Goal: Task Accomplishment & Management: Manage account settings

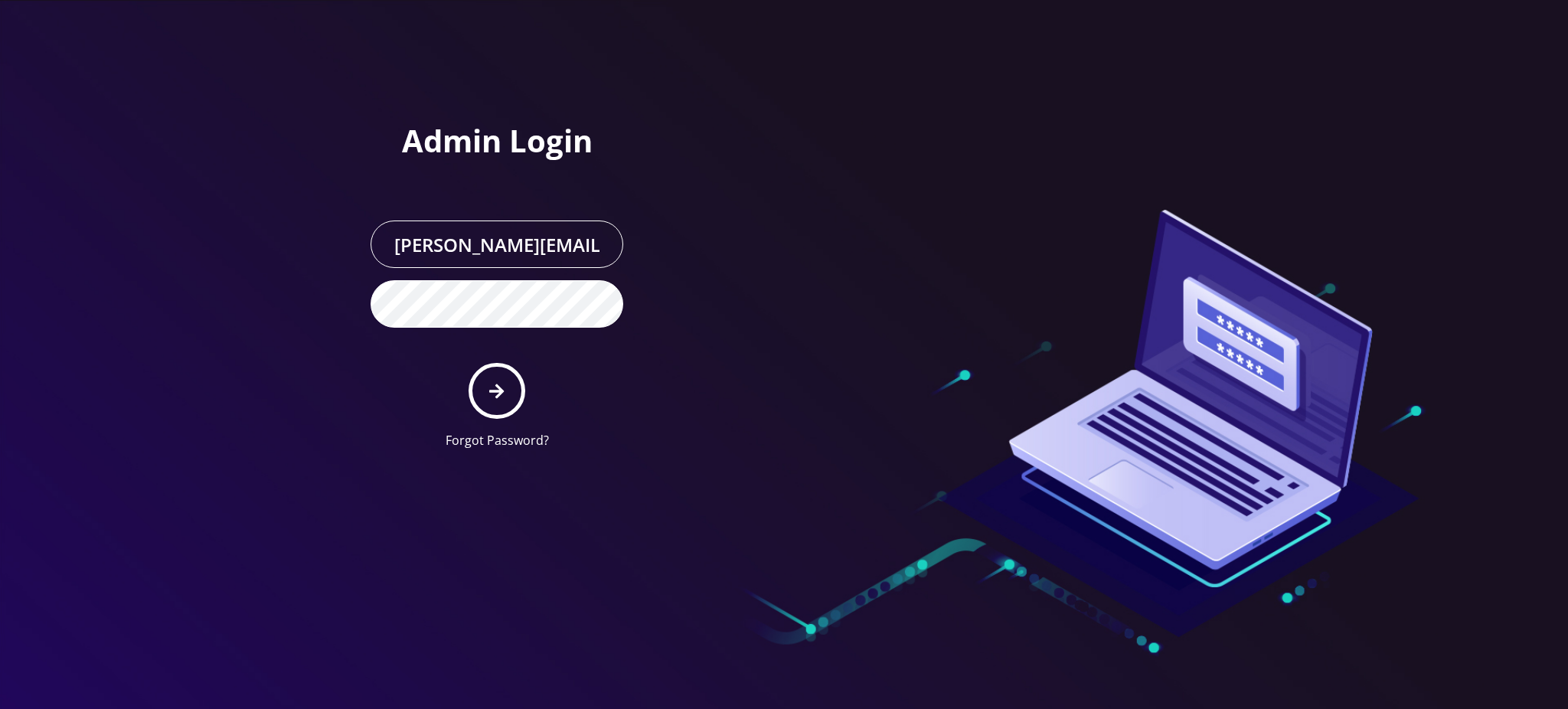
click at [488, 391] on button "submit" at bounding box center [497, 391] width 56 height 56
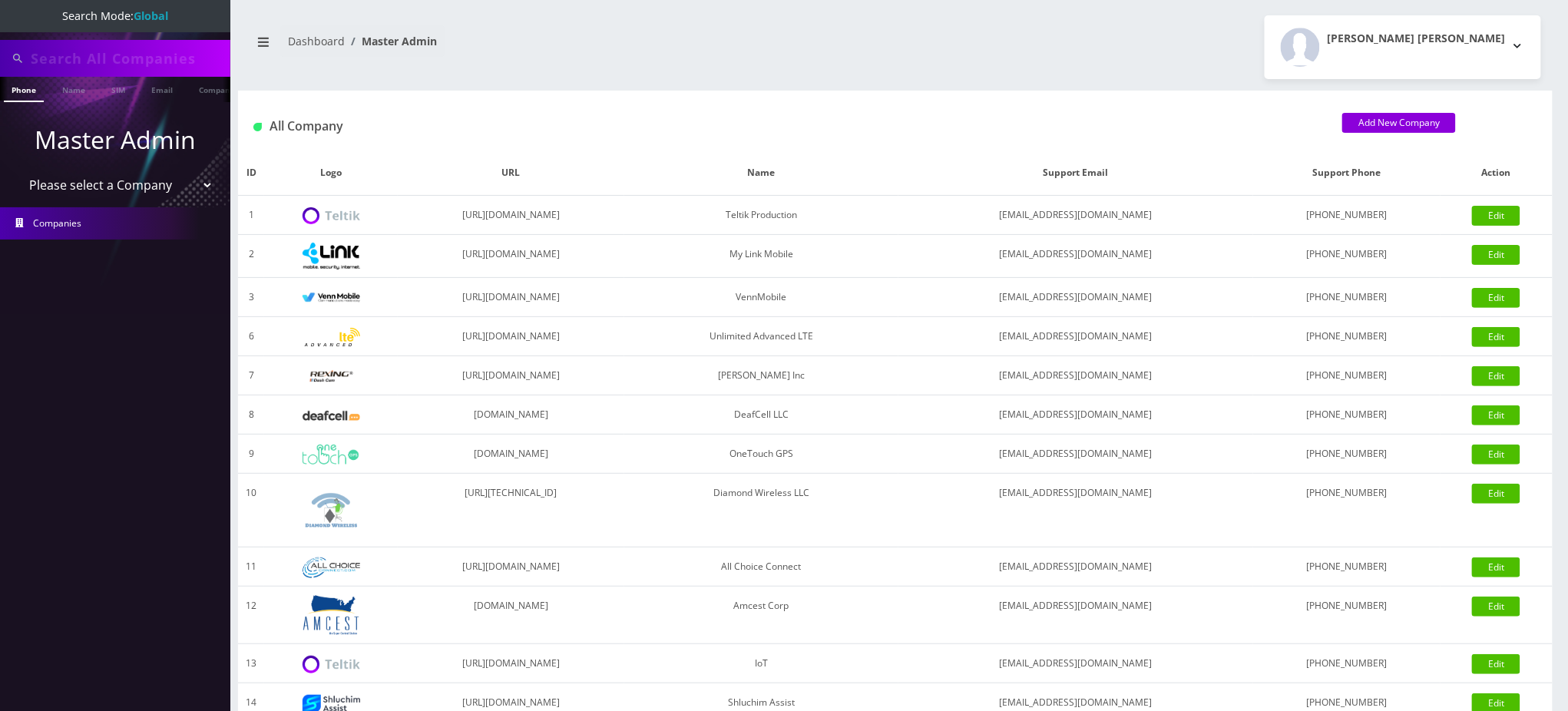
type input "8482249832"
click at [128, 216] on link "Companies" at bounding box center [115, 223] width 231 height 32
click at [108, 221] on link "Companies" at bounding box center [115, 223] width 231 height 32
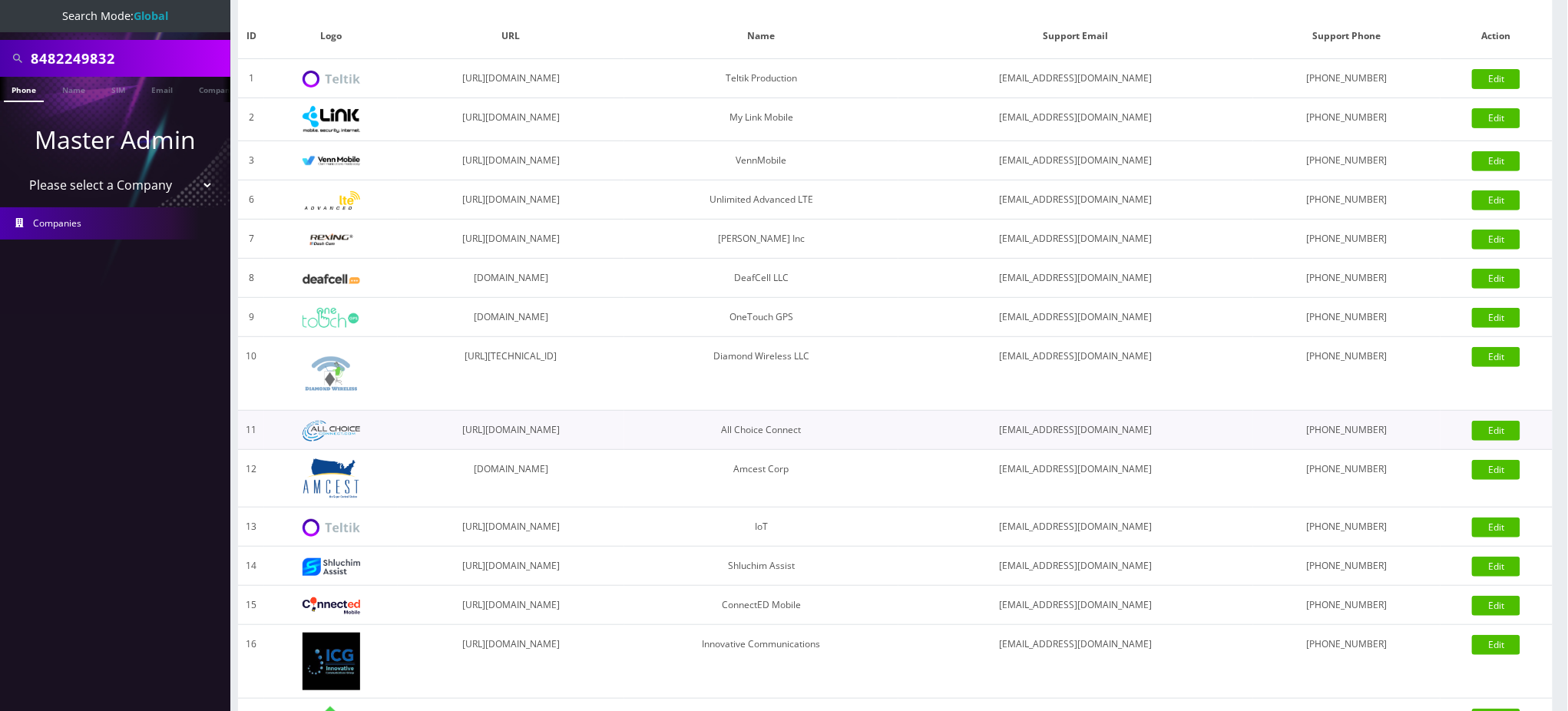
scroll to position [102, 0]
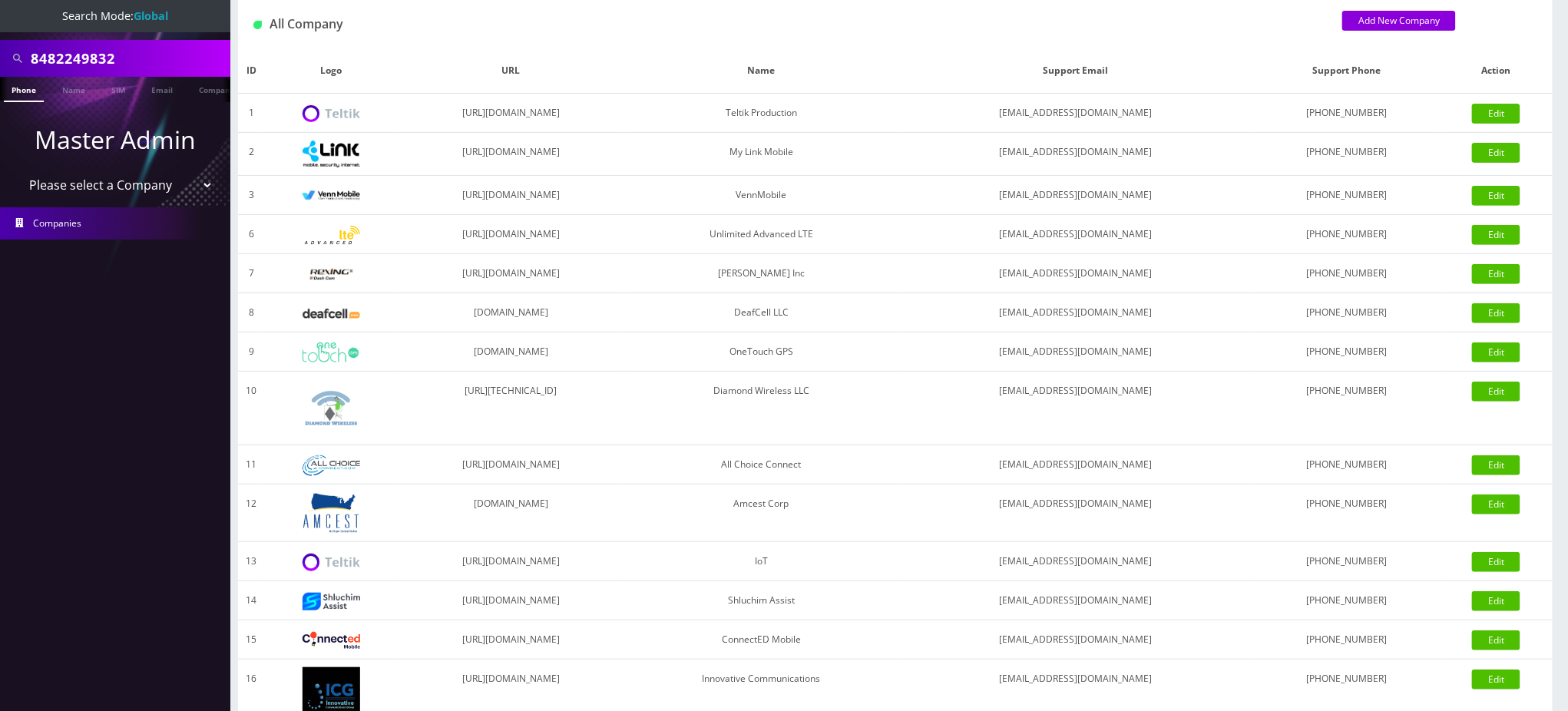
click at [90, 222] on link "Companies" at bounding box center [115, 223] width 231 height 32
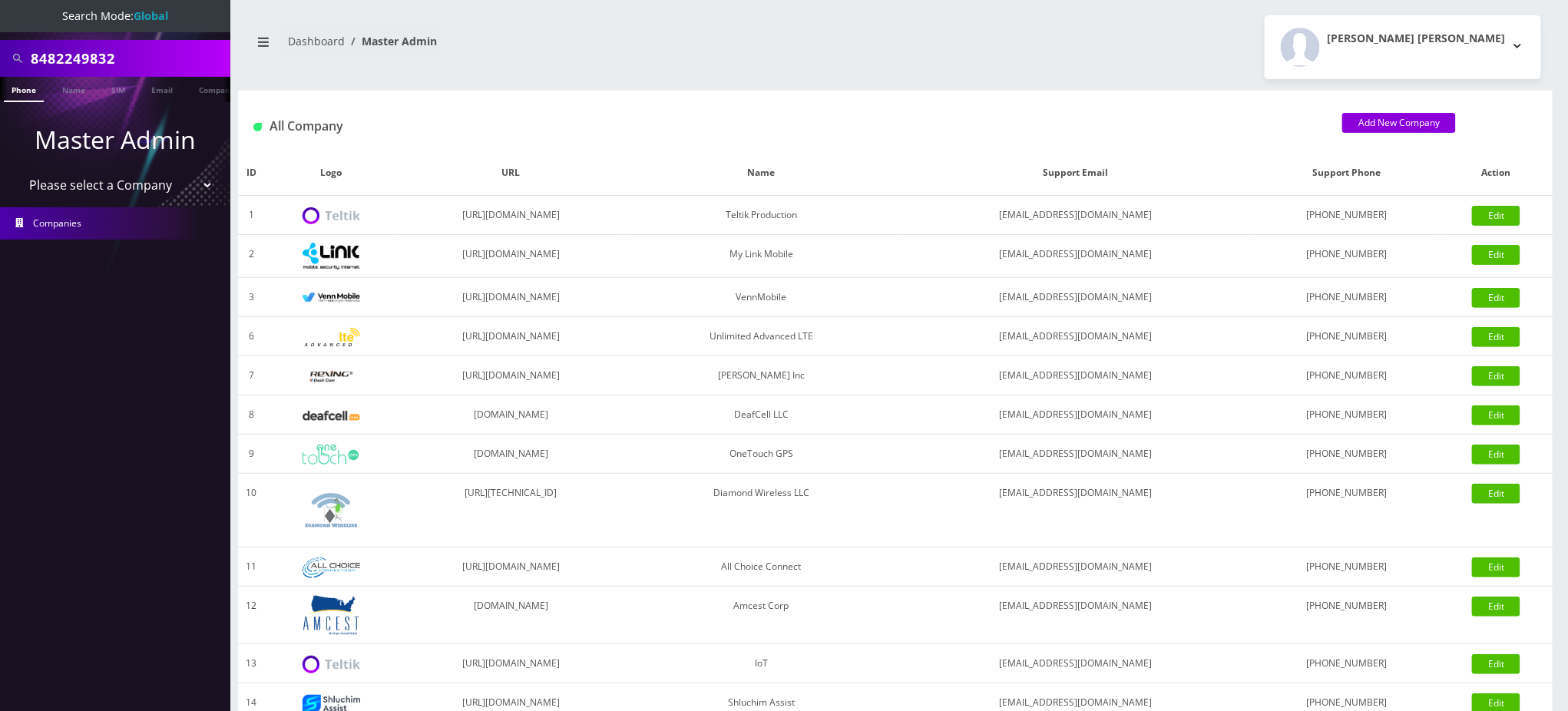
click at [123, 184] on select "Please select a Company Teltik Production My Link Mobile VennMobile Unlimited A…" at bounding box center [115, 185] width 196 height 30
select select "23"
click at [17, 171] on select "Please select a Company Teltik Production My Link Mobile VennMobile Unlimited A…" at bounding box center [115, 185] width 196 height 30
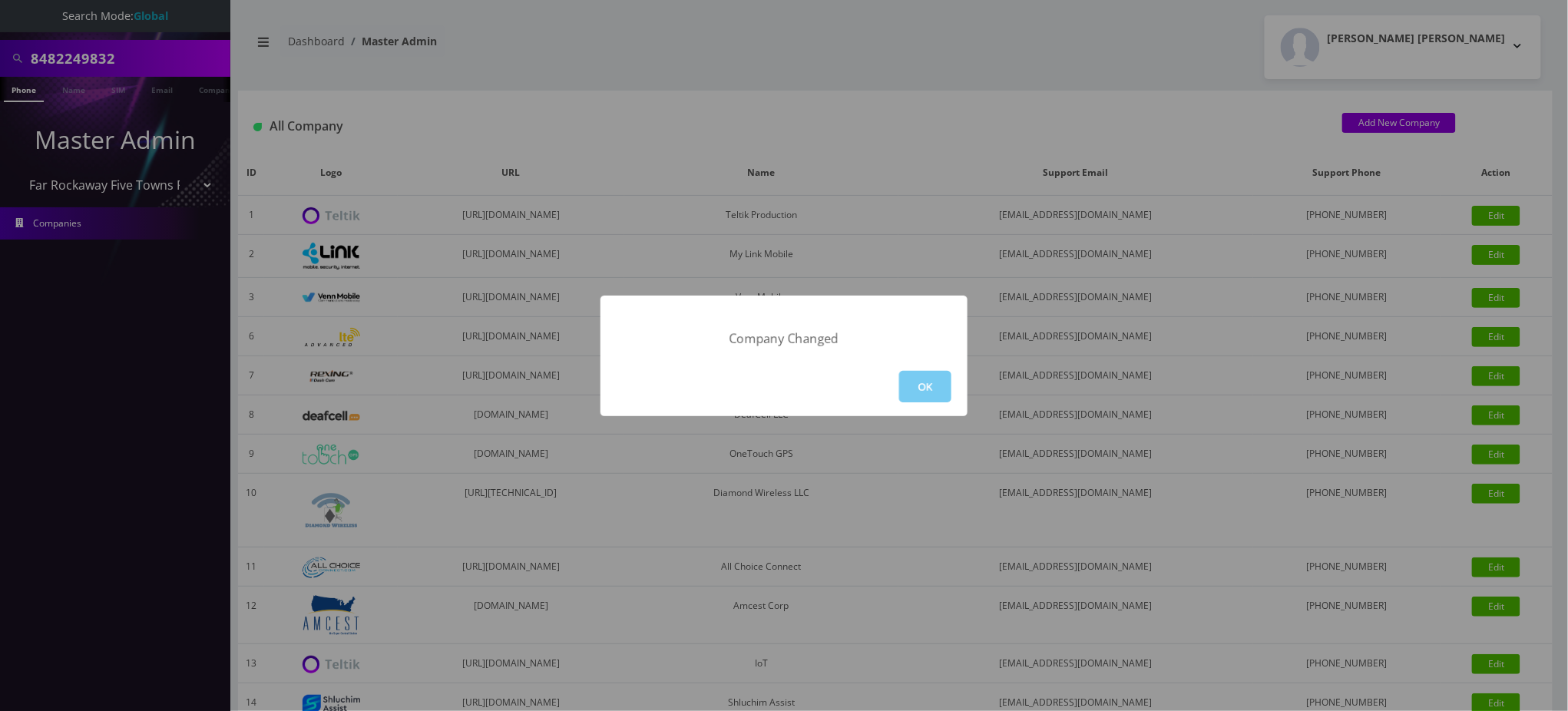
click at [922, 386] on button "OK" at bounding box center [925, 386] width 52 height 31
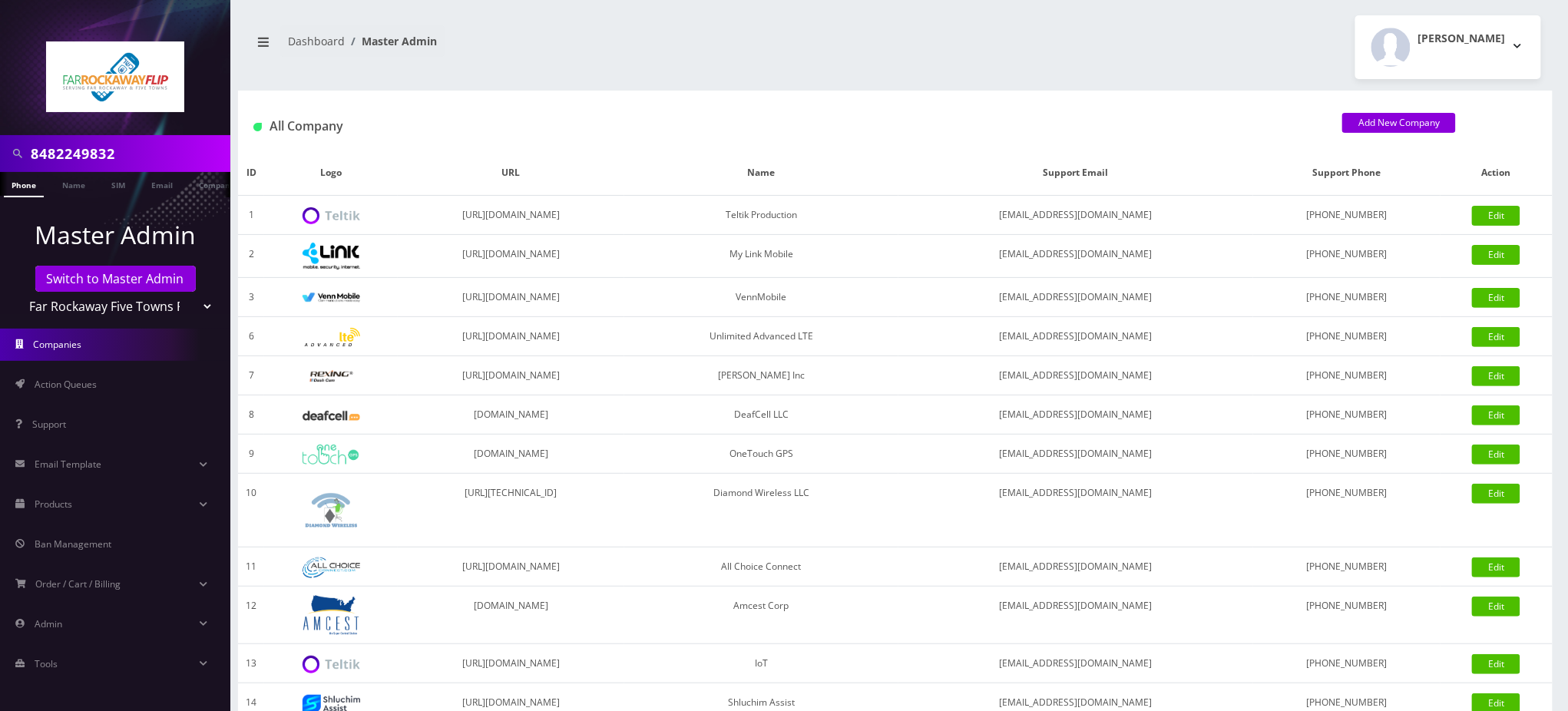
scroll to position [0, 7]
click at [106, 386] on link "Action Queues" at bounding box center [115, 384] width 231 height 32
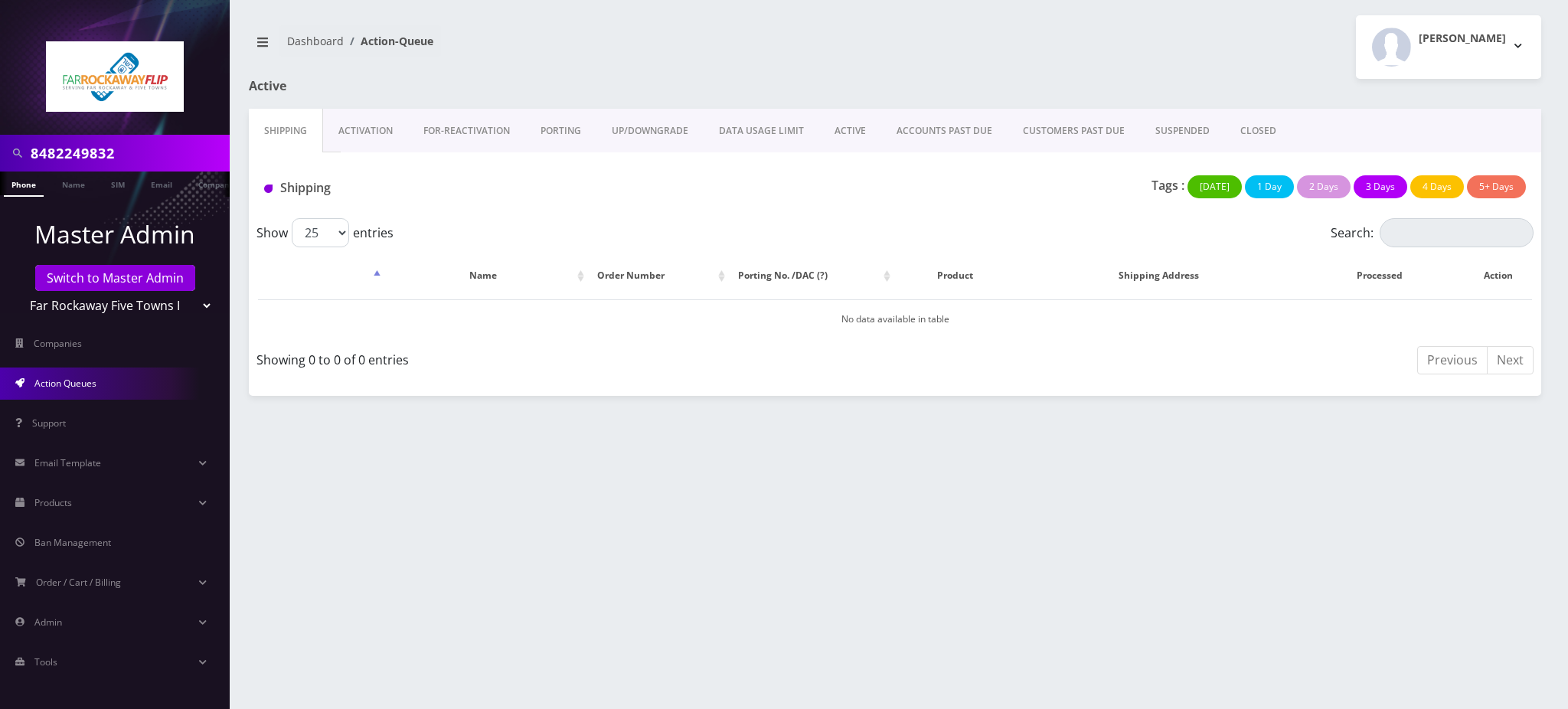
click at [561, 132] on link "PORTING" at bounding box center [561, 130] width 71 height 44
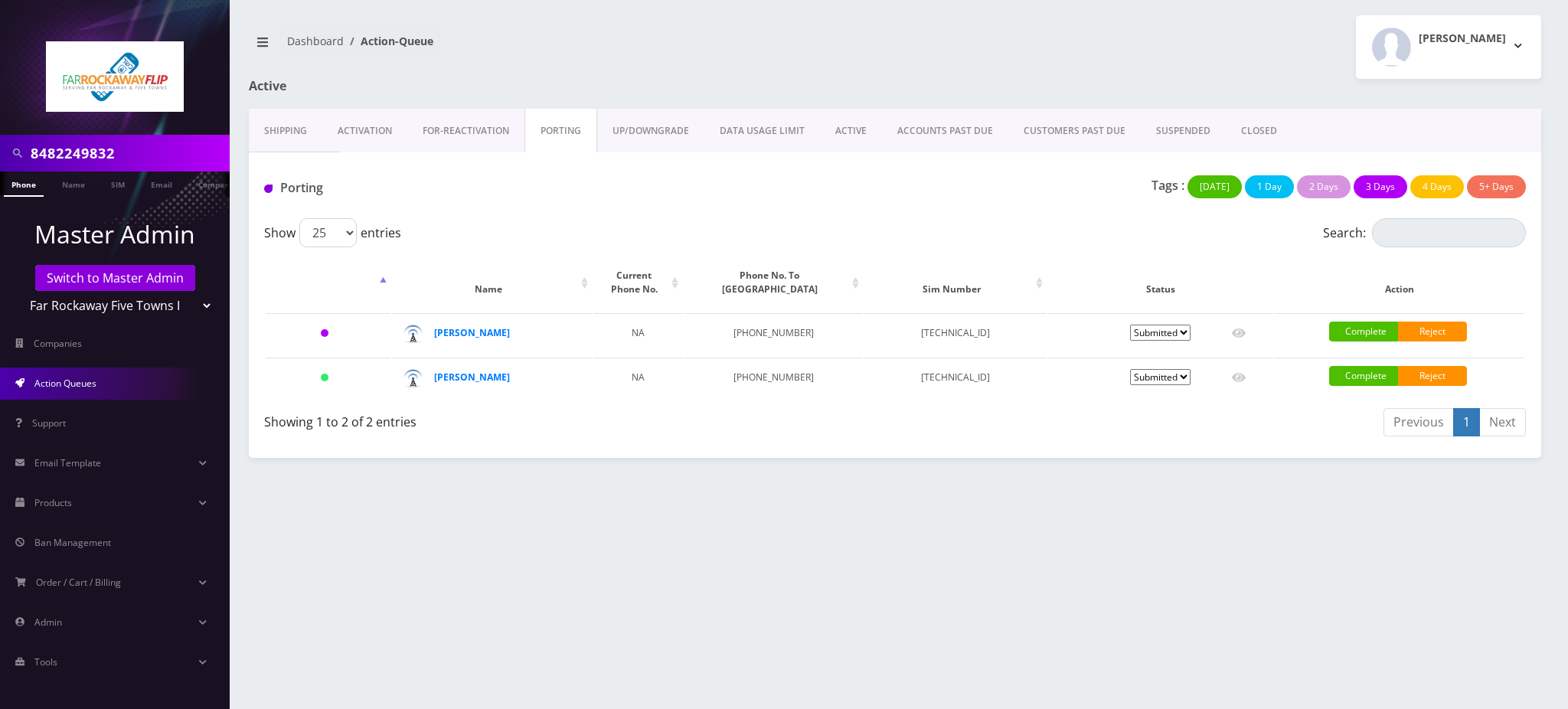
drag, startPoint x: 129, startPoint y: 154, endPoint x: 27, endPoint y: 120, distance: 107.5
click at [0, 135] on div "8482249832" at bounding box center [115, 153] width 230 height 36
paste input "929-813-2299"
type input "9298132299"
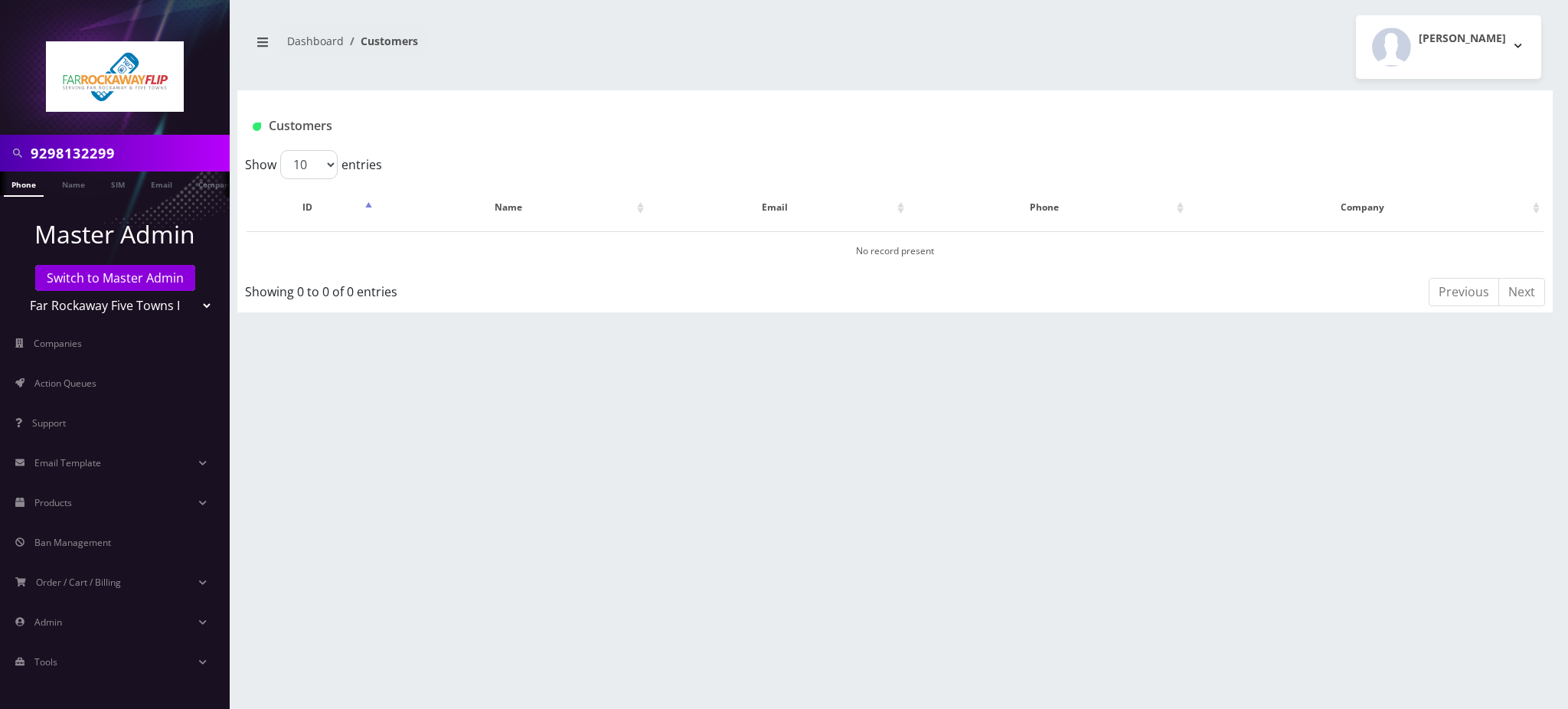
drag, startPoint x: 148, startPoint y: 159, endPoint x: 0, endPoint y: 115, distance: 154.4
click at [0, 123] on nav "9298132299 Phone Name SIM Email Company Customer Master Admin Switch to Master …" at bounding box center [115, 354] width 230 height 709
type input "gross"
click at [68, 185] on link "Name" at bounding box center [74, 184] width 38 height 25
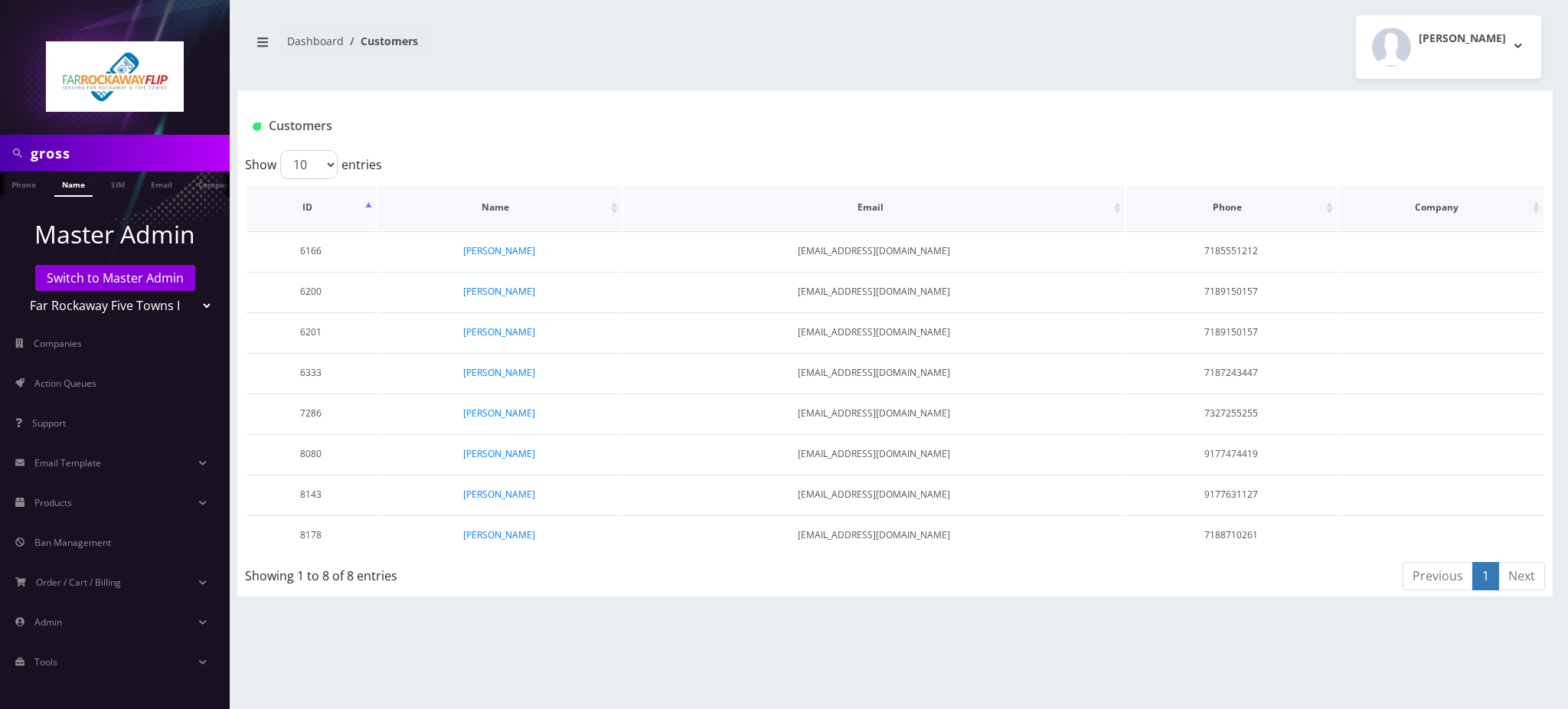
scroll to position [0, 7]
click at [506, 532] on link "fraidy gross" at bounding box center [498, 534] width 72 height 13
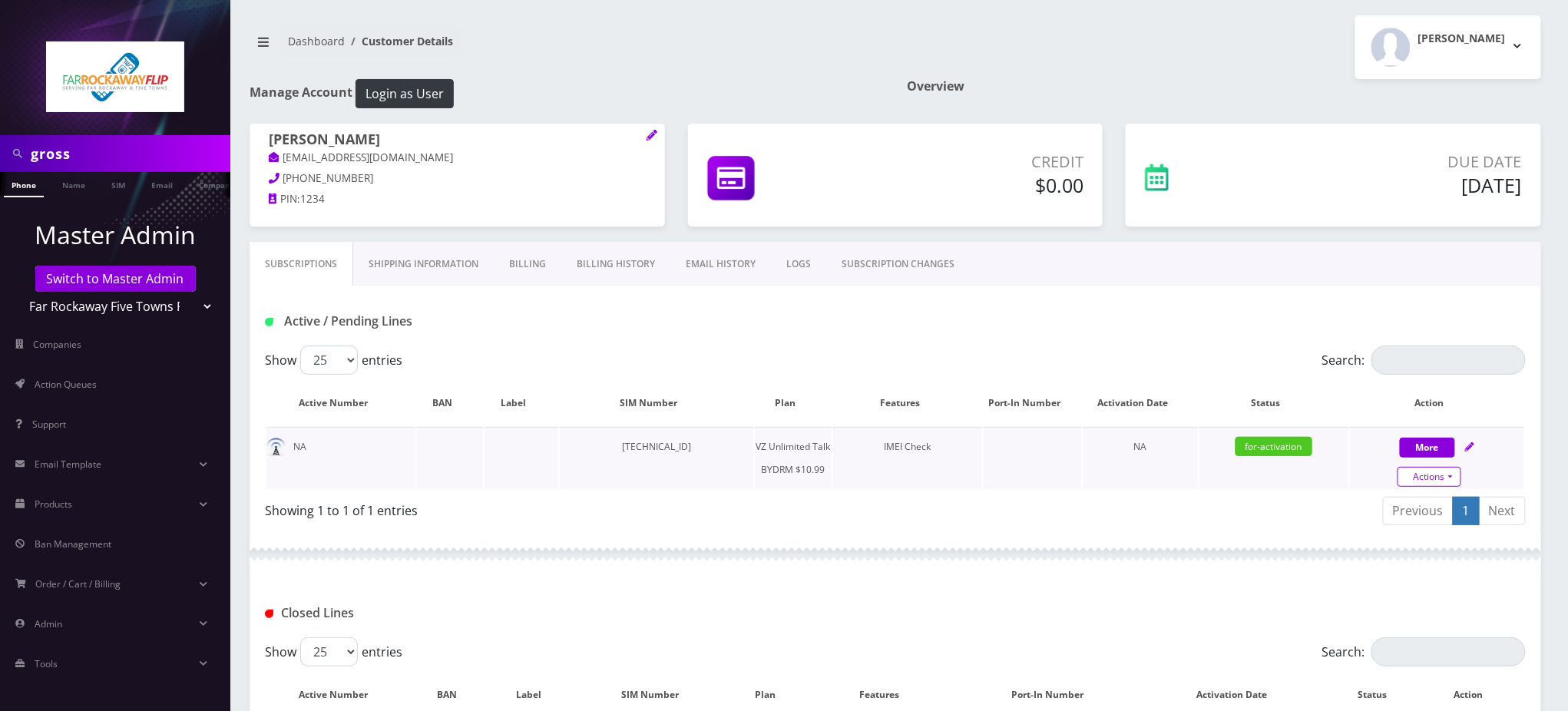
click at [1422, 473] on link "Actions" at bounding box center [1429, 476] width 64 height 20
select select "469"
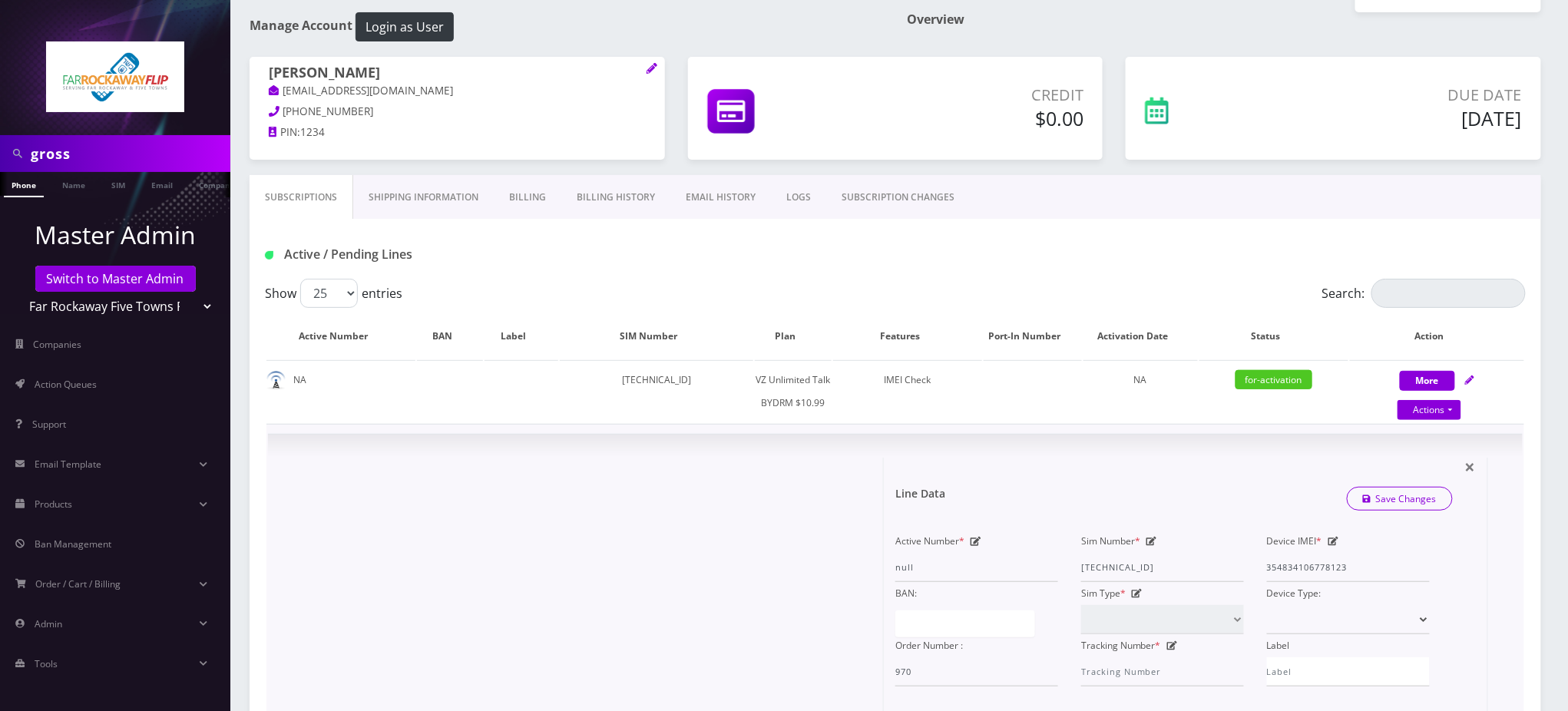
scroll to position [102, 0]
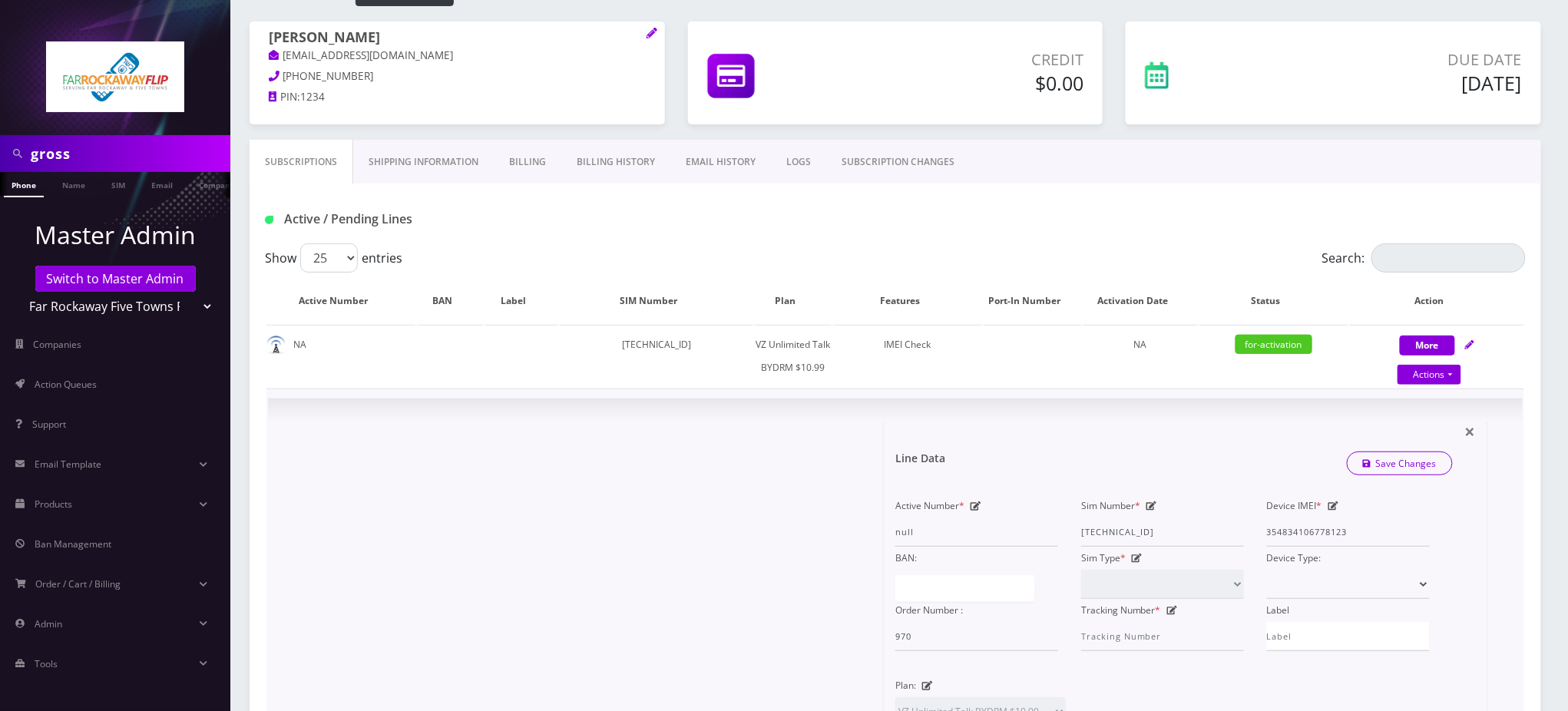
click at [974, 503] on icon at bounding box center [976, 506] width 10 height 10
paste input "929-81"
click at [967, 531] on input "929813null" at bounding box center [976, 532] width 163 height 30
type input "9298132299"
click at [1407, 463] on link "Save Changes" at bounding box center [1400, 462] width 107 height 23
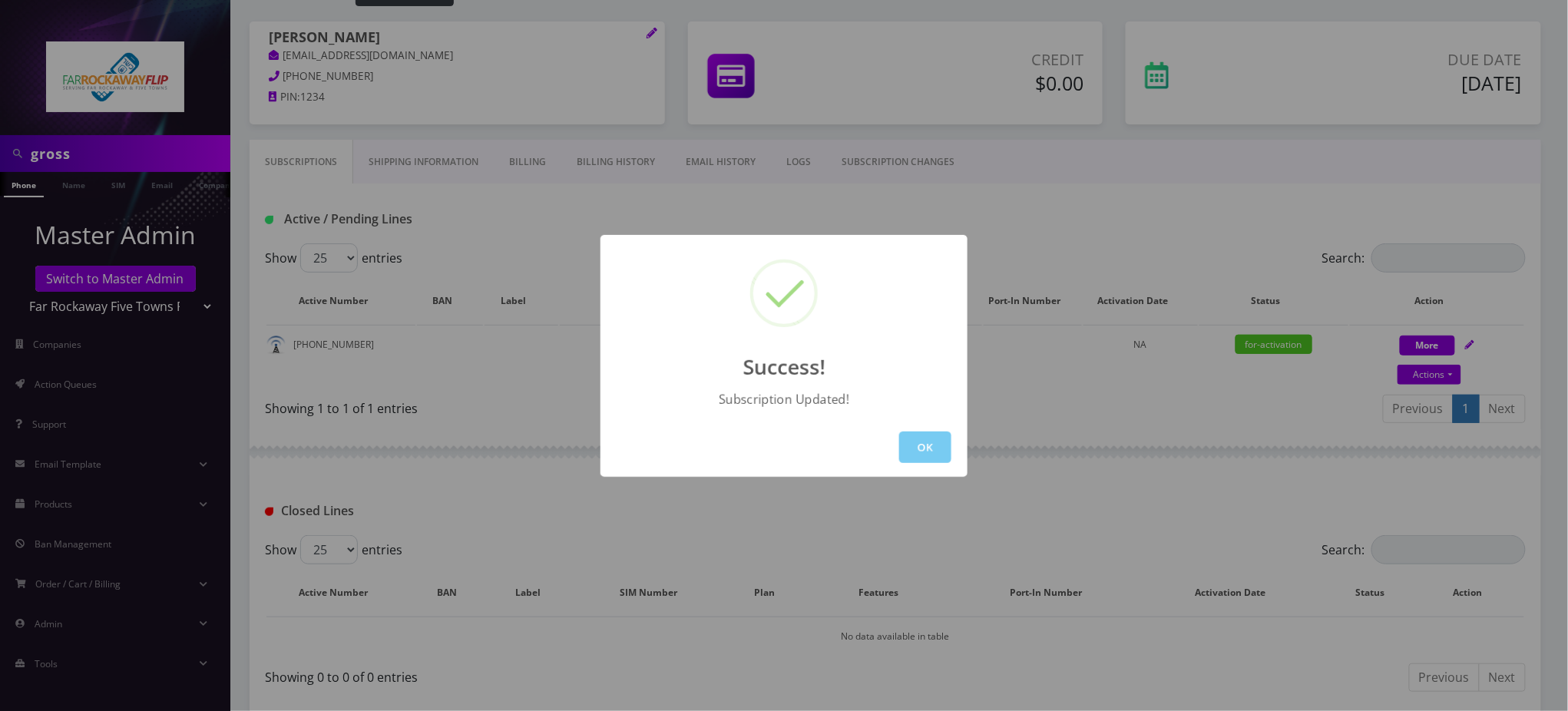
click at [932, 452] on button "OK" at bounding box center [925, 447] width 52 height 31
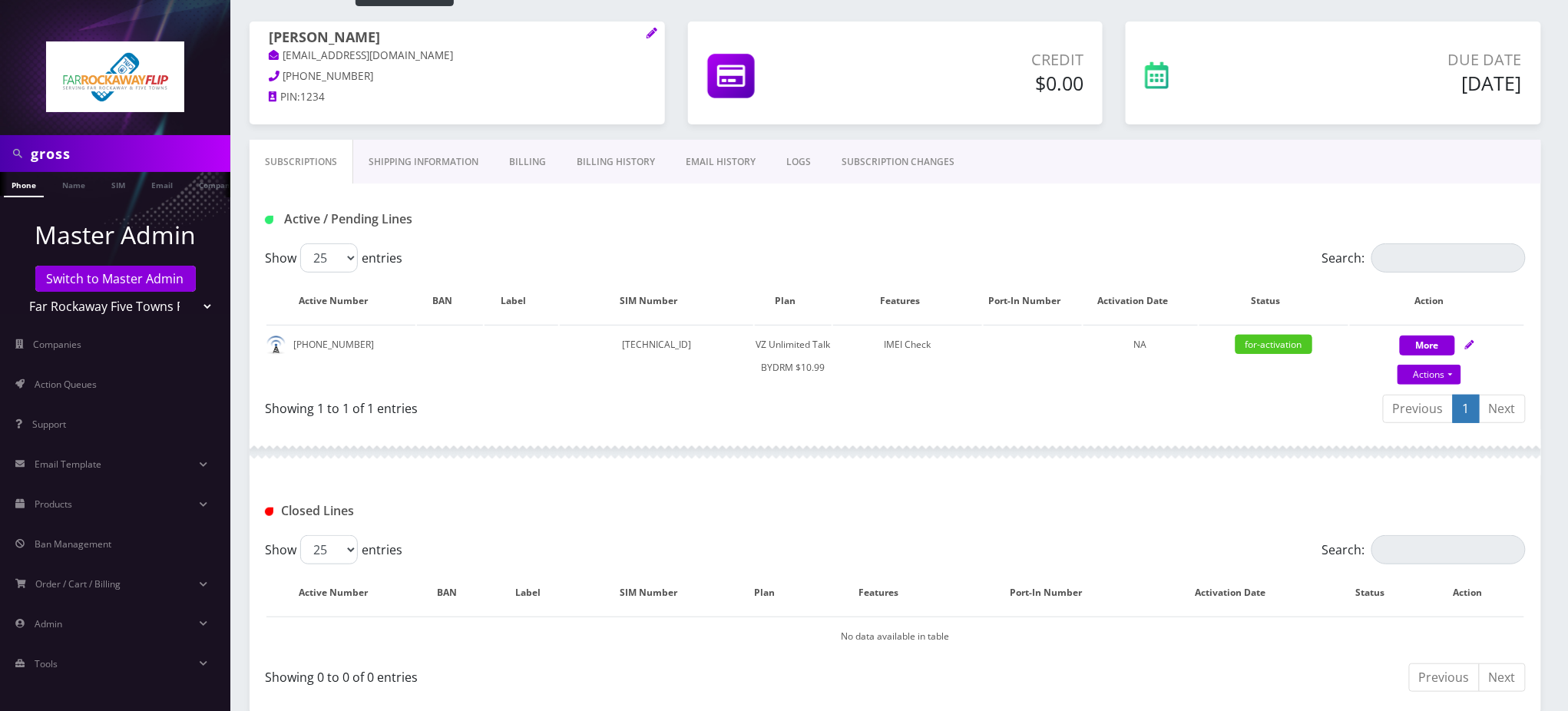
drag, startPoint x: 717, startPoint y: 237, endPoint x: 727, endPoint y: 220, distance: 19.7
click at [727, 220] on div "Active / Pending Lines" at bounding box center [895, 213] width 1291 height 60
click at [1342, 158] on div "Subscriptions Shipping Information Billing Billing History EMAIL HISTORY LOGS S…" at bounding box center [895, 161] width 1291 height 44
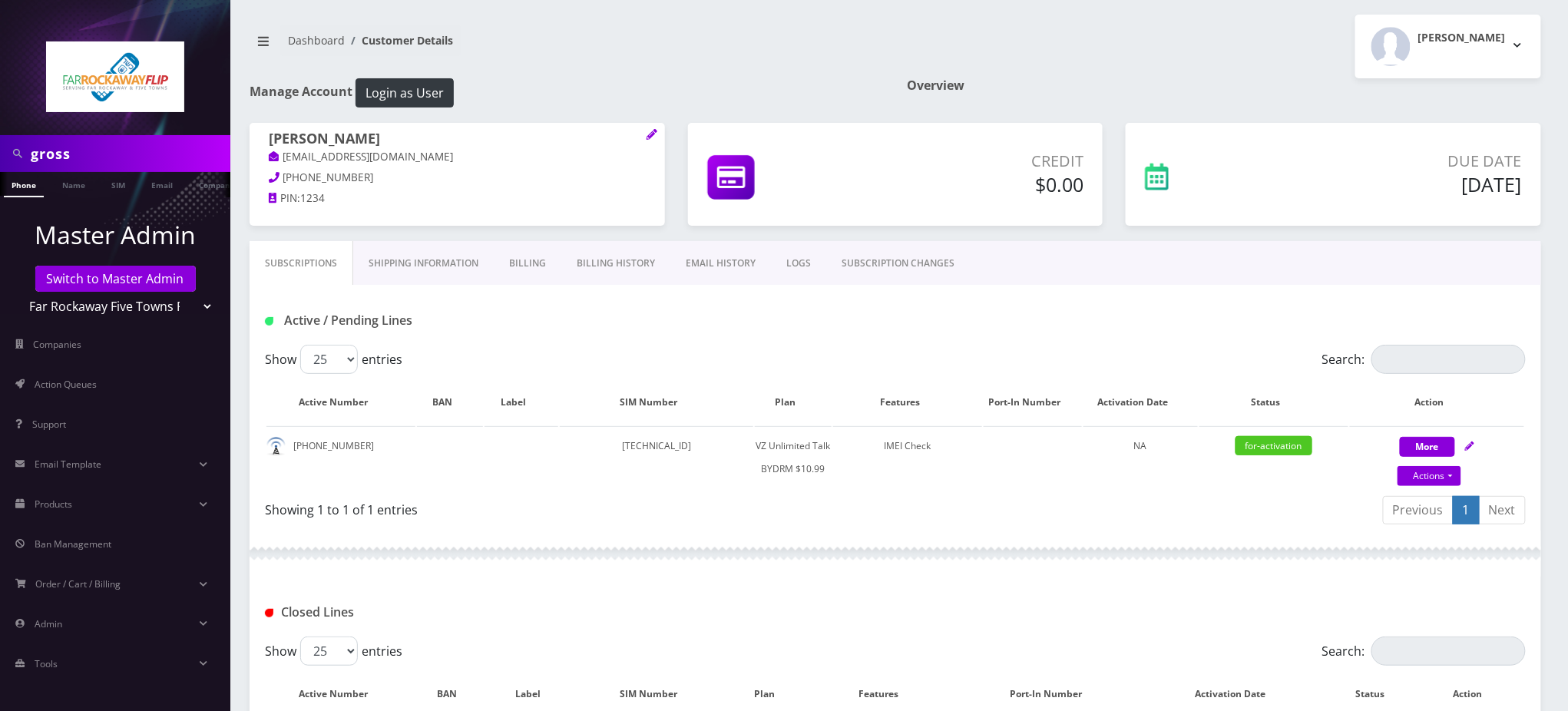
scroll to position [0, 0]
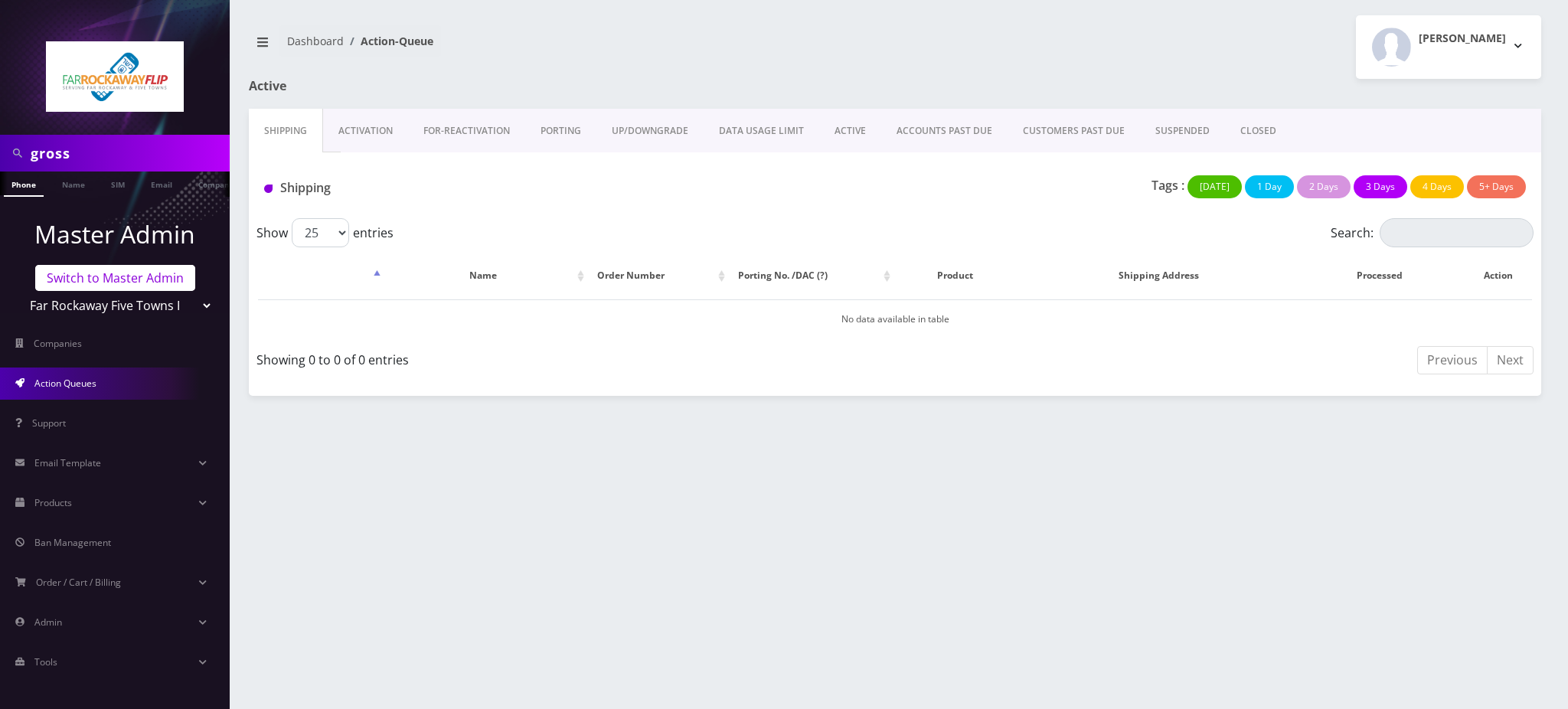
click at [149, 286] on link "Switch to Master Admin" at bounding box center [115, 278] width 160 height 26
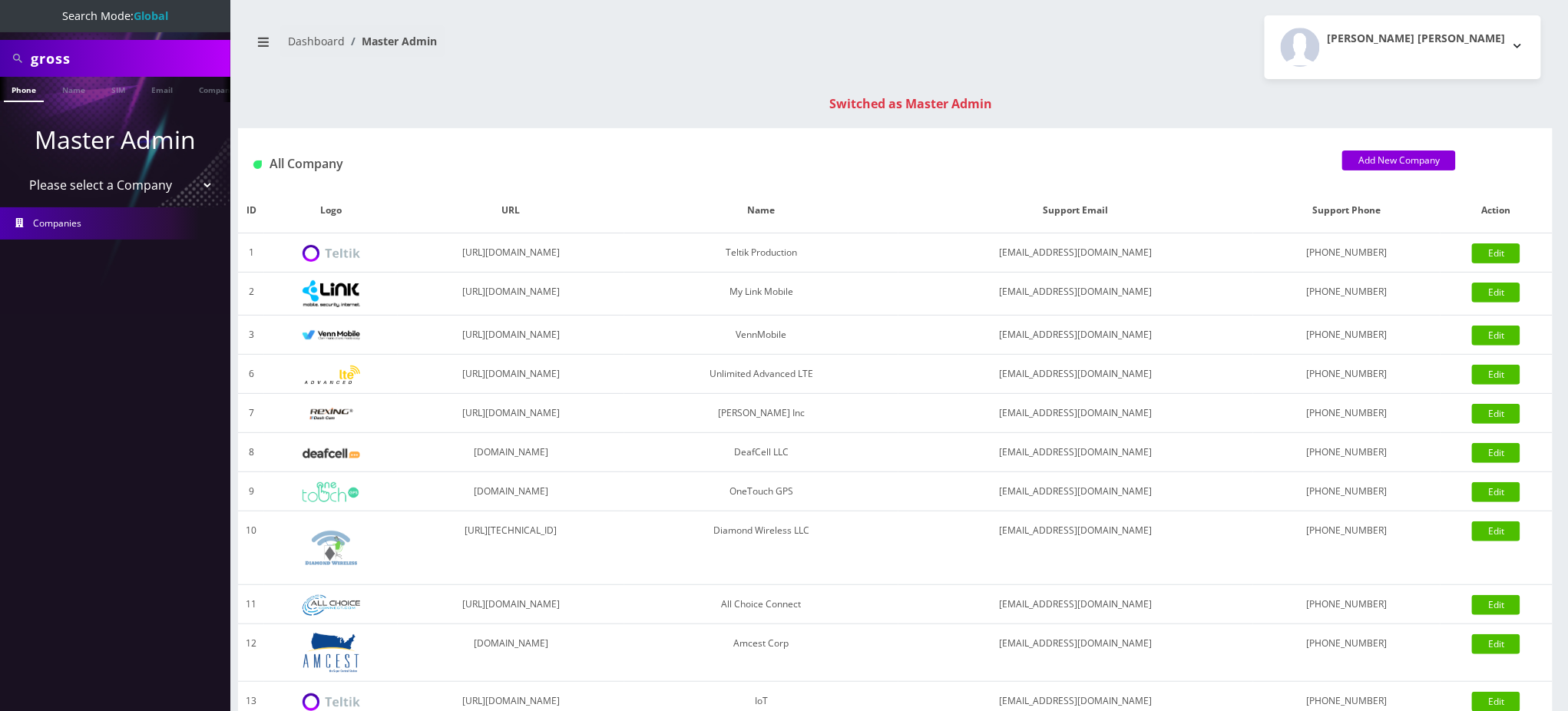
drag, startPoint x: 42, startPoint y: 62, endPoint x: 0, endPoint y: 55, distance: 42.6
click at [0, 55] on div "gross" at bounding box center [115, 58] width 231 height 37
paste input "[EMAIL_ADDRESS][DOMAIN_NAME]"
type input "[EMAIL_ADDRESS][DOMAIN_NAME]"
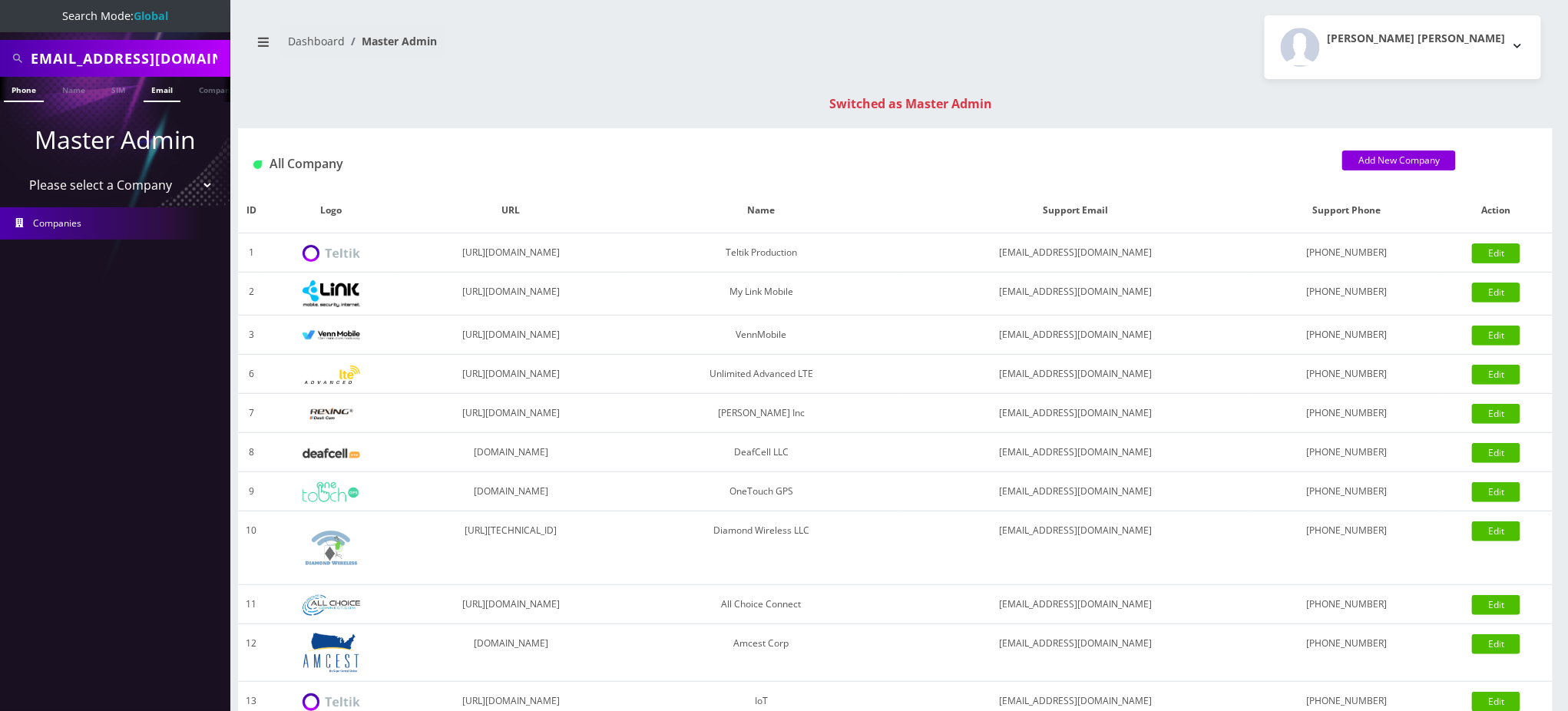
scroll to position [0, 0]
click at [162, 93] on link "Email" at bounding box center [162, 89] width 37 height 25
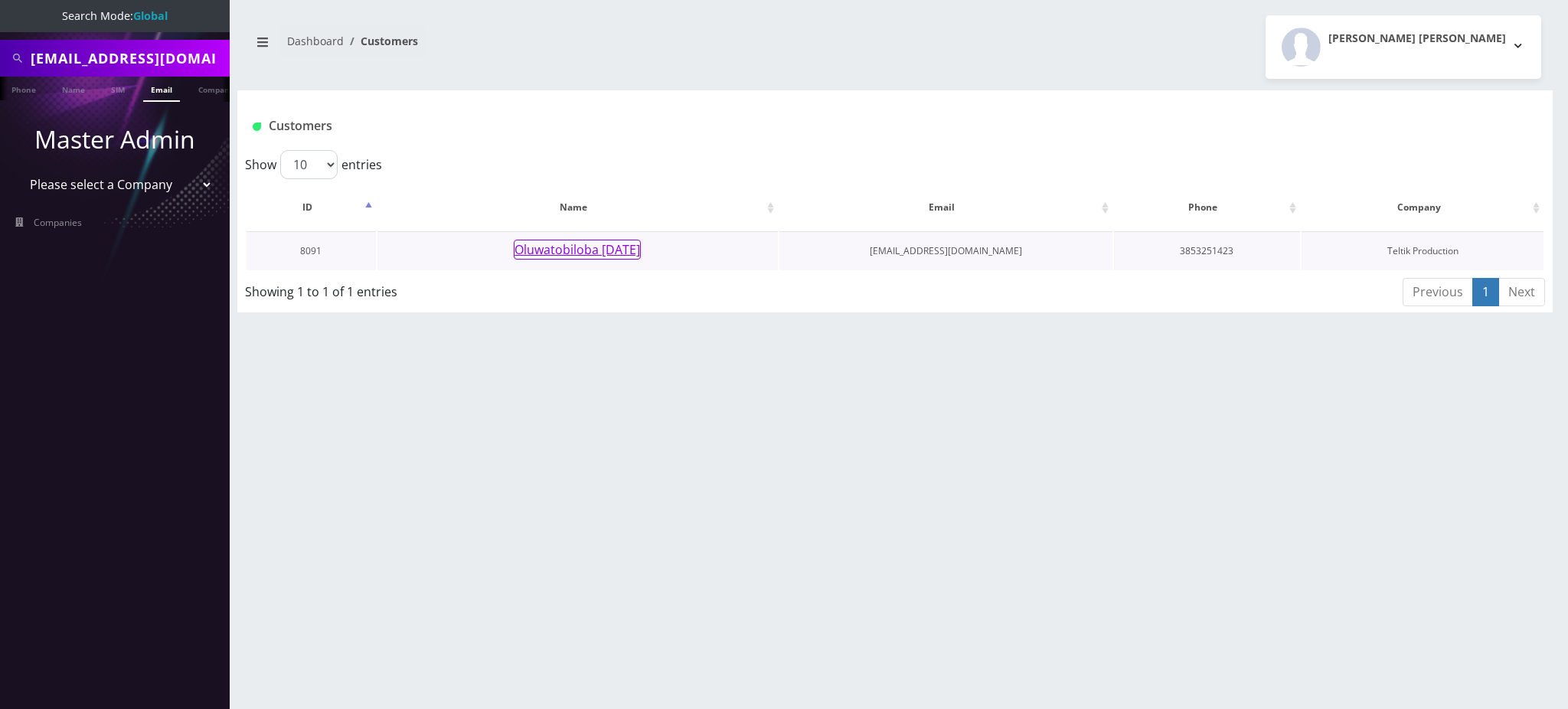
click at [585, 252] on button "Oluwatobiloba Sunday" at bounding box center [577, 249] width 127 height 20
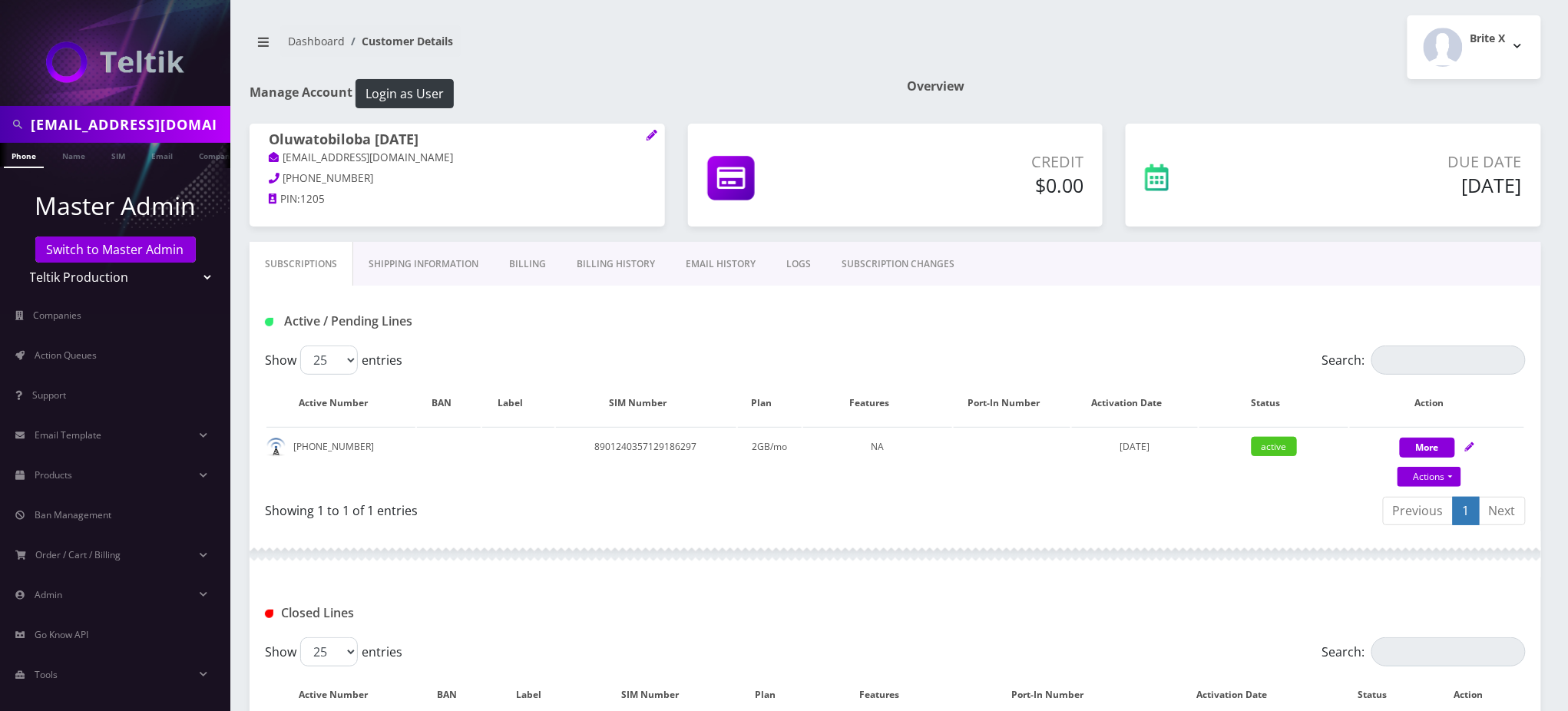
click at [611, 258] on link "Billing History" at bounding box center [616, 264] width 109 height 44
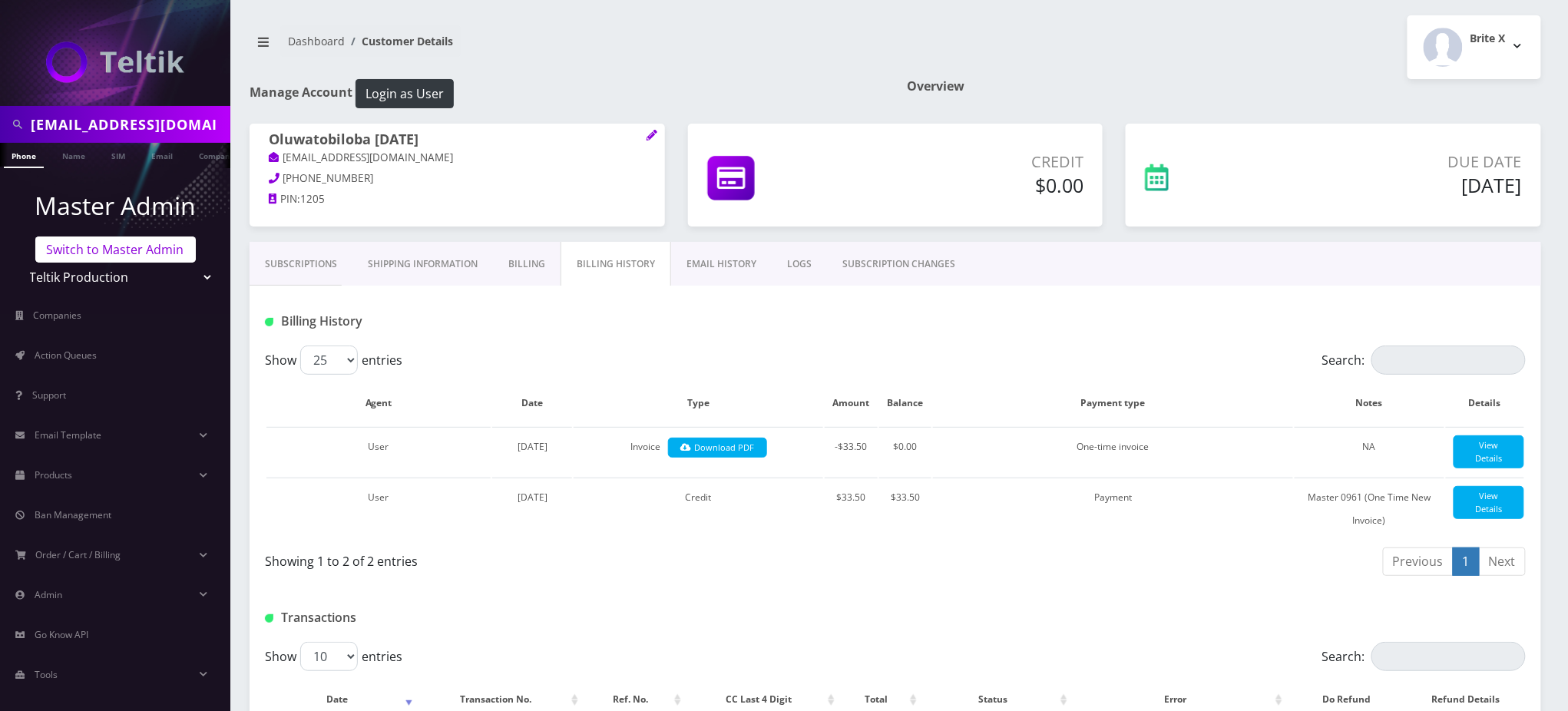
click at [102, 253] on link "Switch to Master Admin" at bounding box center [116, 250] width 160 height 26
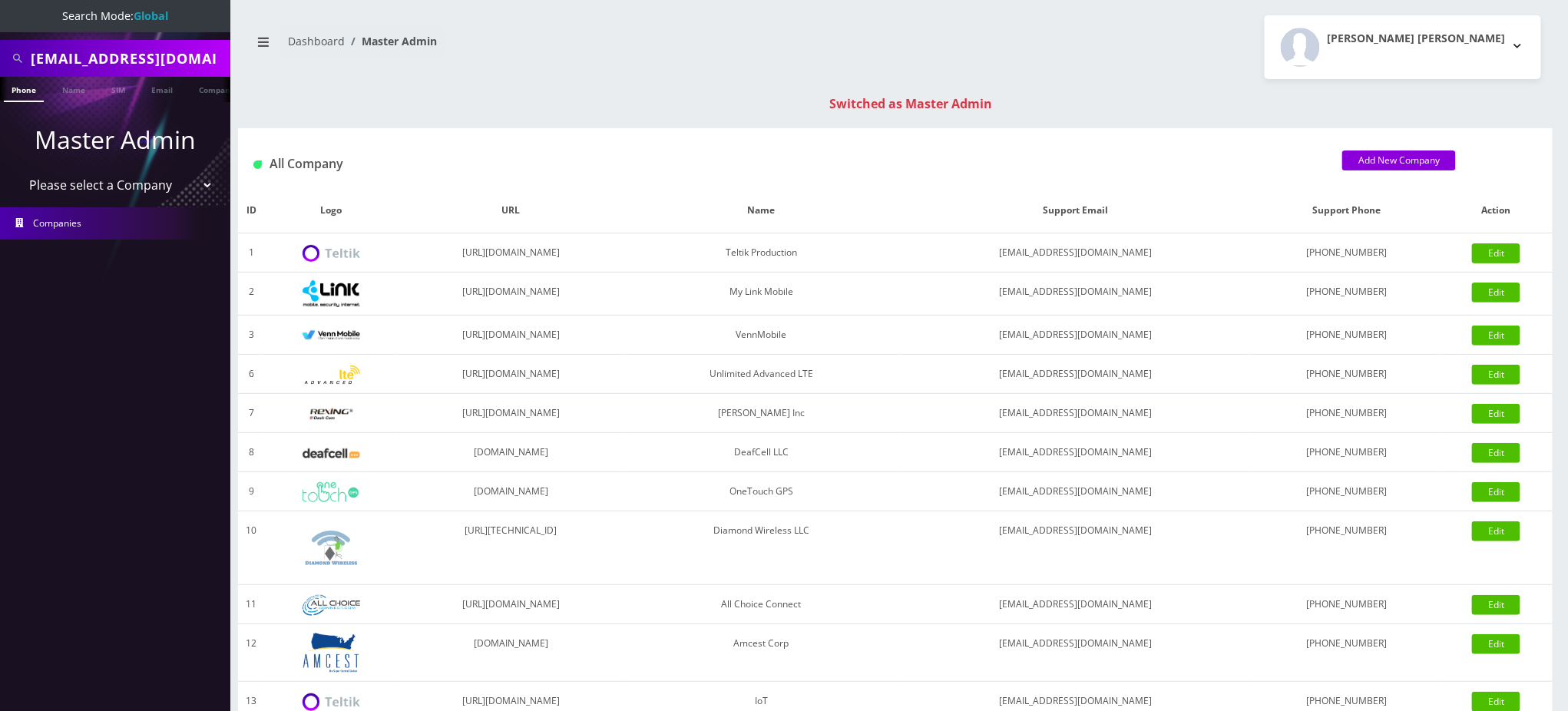
click at [142, 57] on input "[EMAIL_ADDRESS][DOMAIN_NAME]" at bounding box center [128, 58] width 196 height 30
paste input "aleeshajasmin"
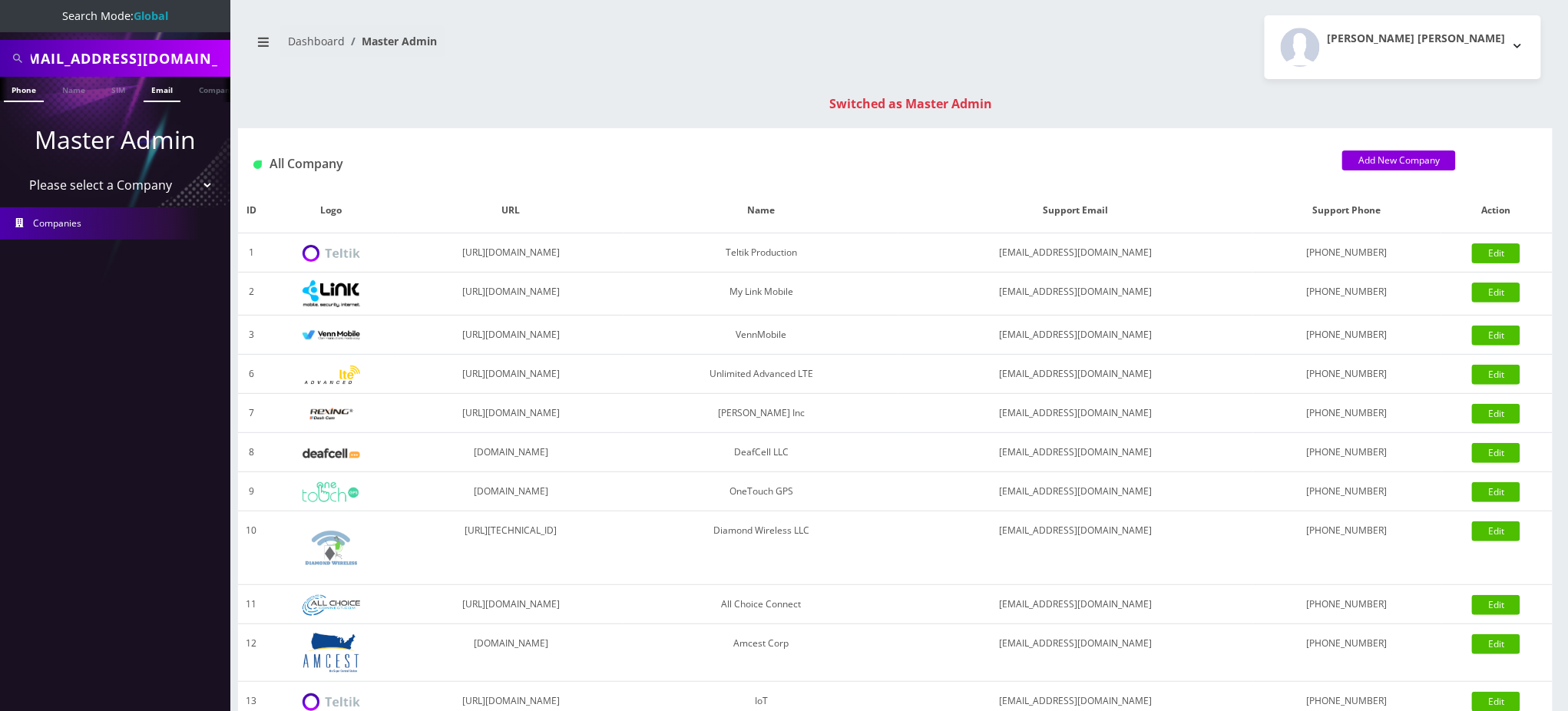
type input "[EMAIL_ADDRESS][DOMAIN_NAME]"
click at [159, 91] on link "Email" at bounding box center [162, 89] width 37 height 25
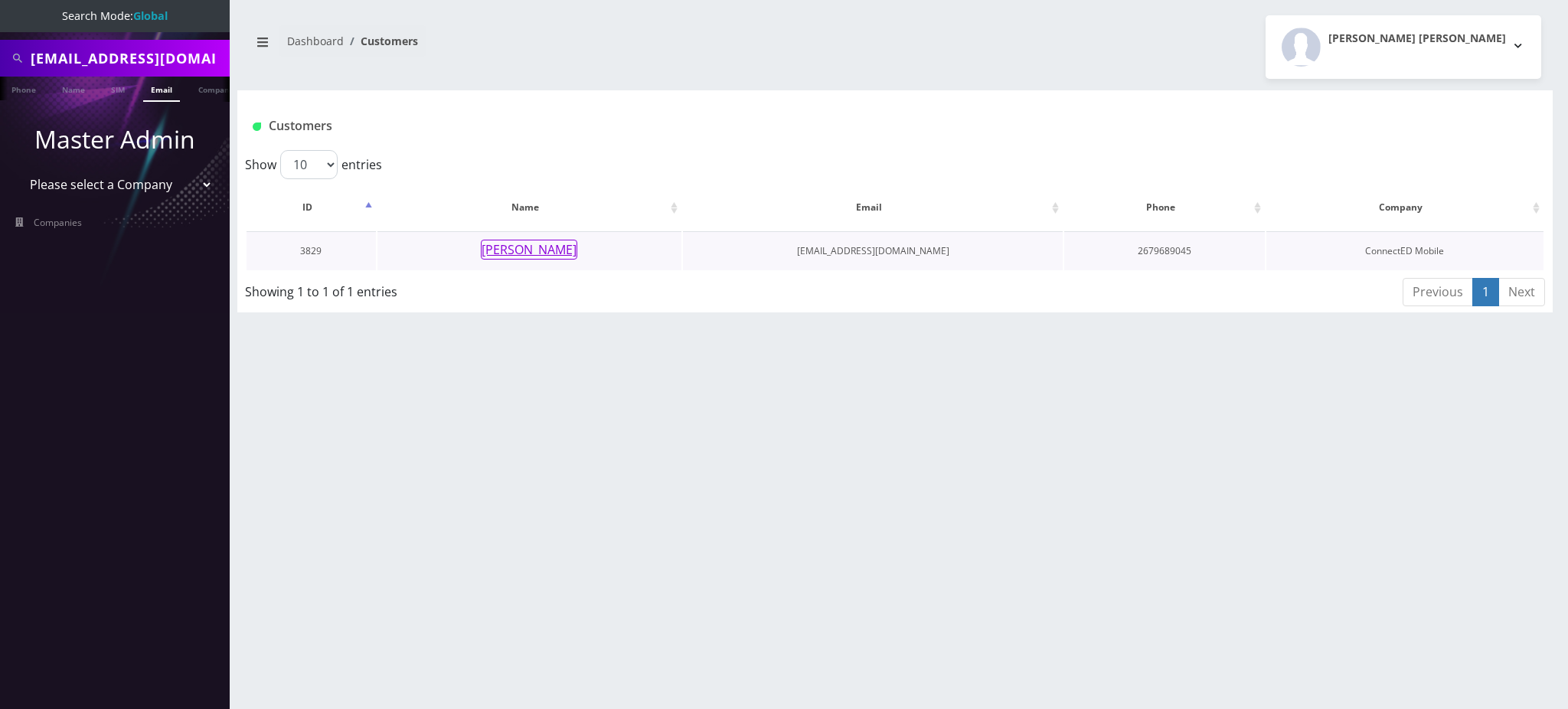
click at [542, 245] on button "[PERSON_NAME]" at bounding box center [529, 249] width 96 height 20
